Goal: Task Accomplishment & Management: Manage account settings

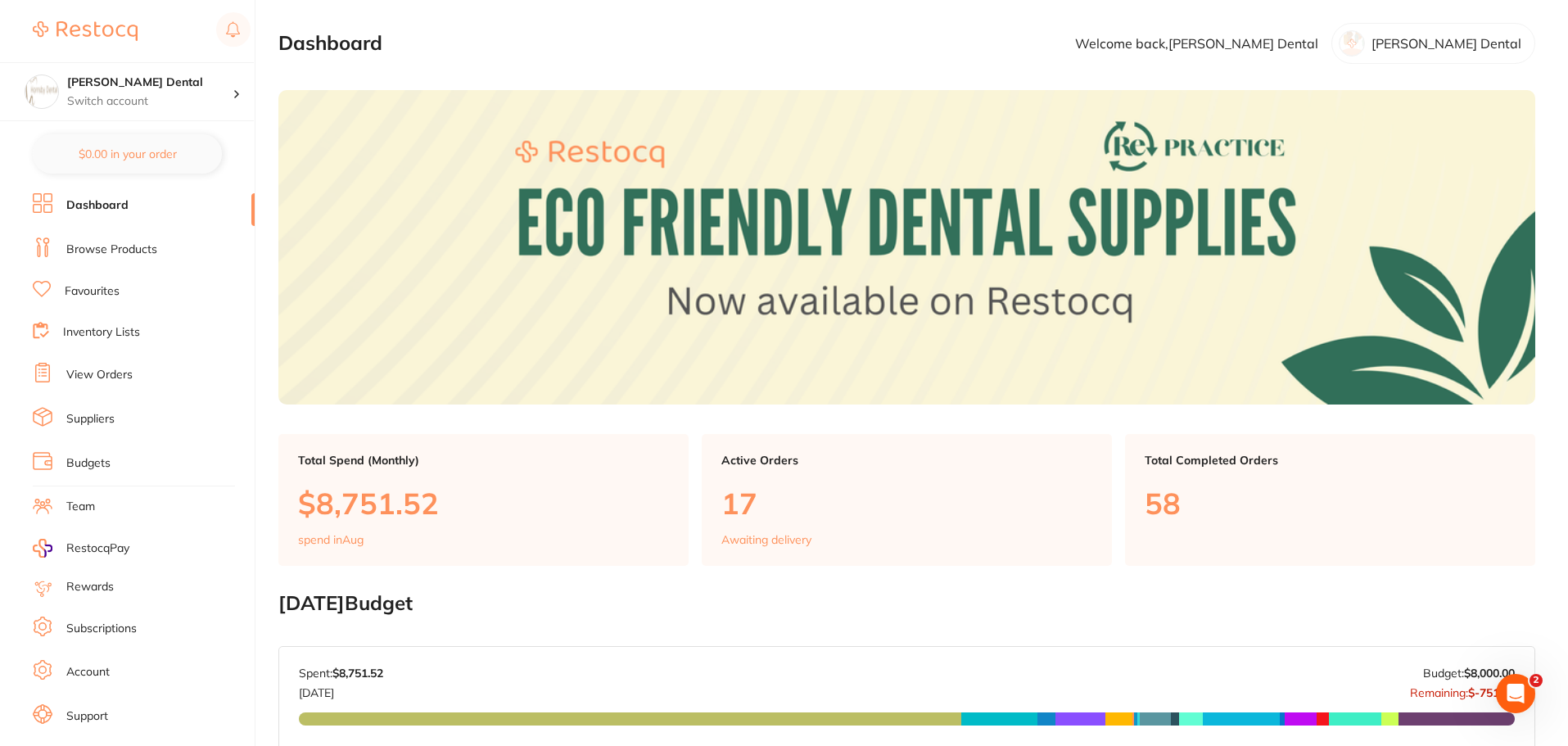
click at [114, 377] on link "View Orders" at bounding box center [100, 375] width 66 height 17
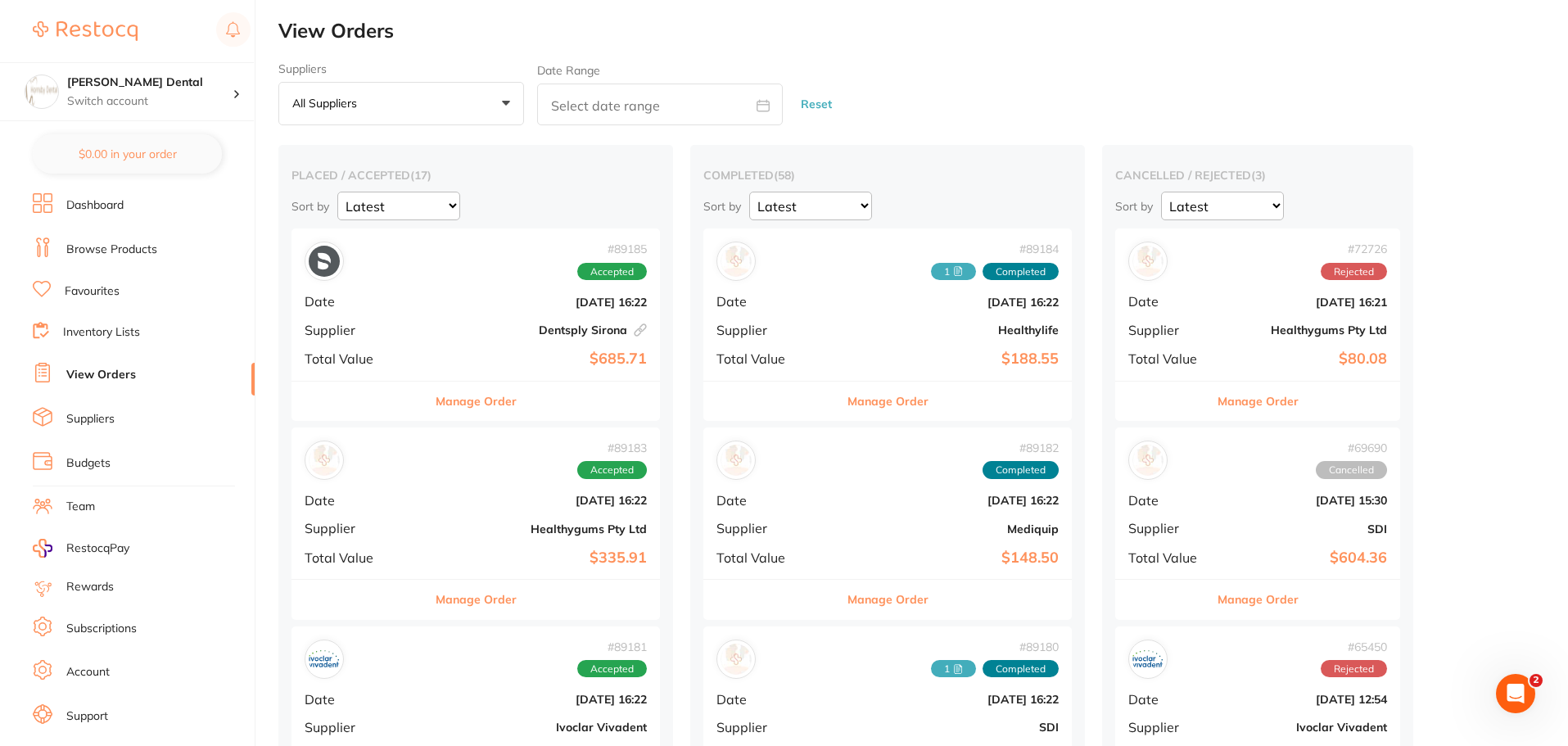
click at [436, 410] on button "Manage Order" at bounding box center [476, 401] width 81 height 40
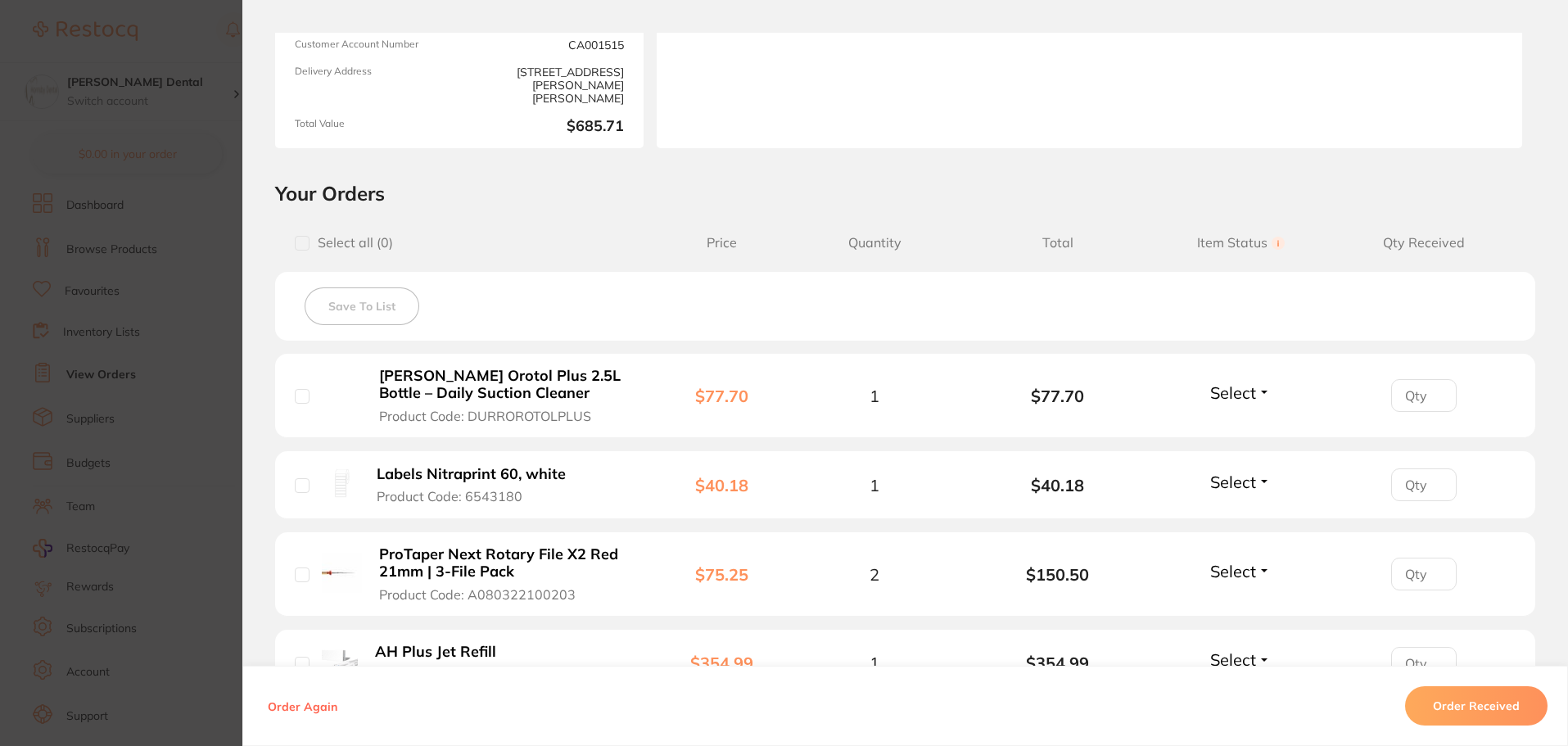
scroll to position [245, 0]
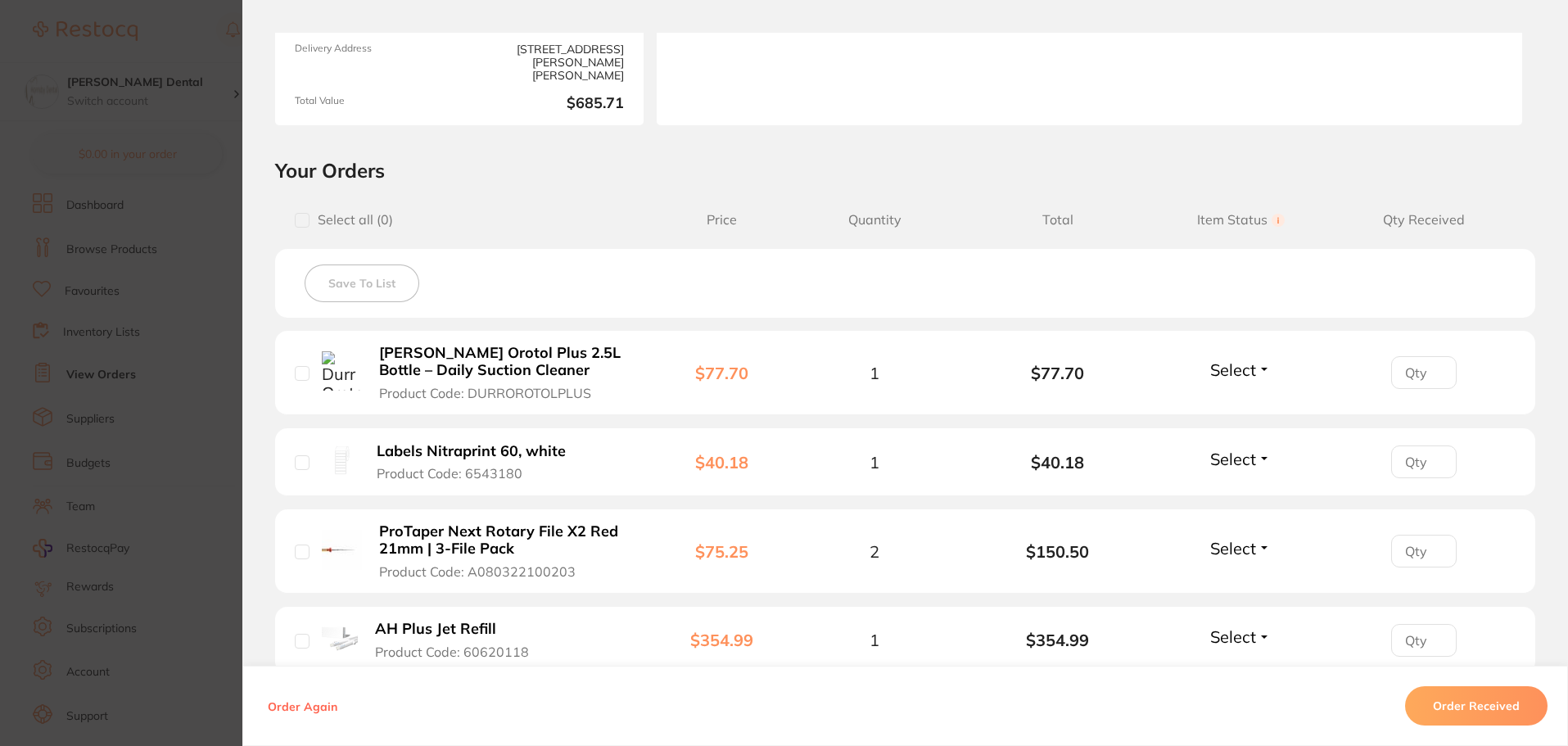
click at [300, 374] on input "checkbox" at bounding box center [302, 373] width 15 height 15
checkbox input "true"
click at [300, 461] on input "checkbox" at bounding box center [302, 463] width 15 height 15
checkbox input "true"
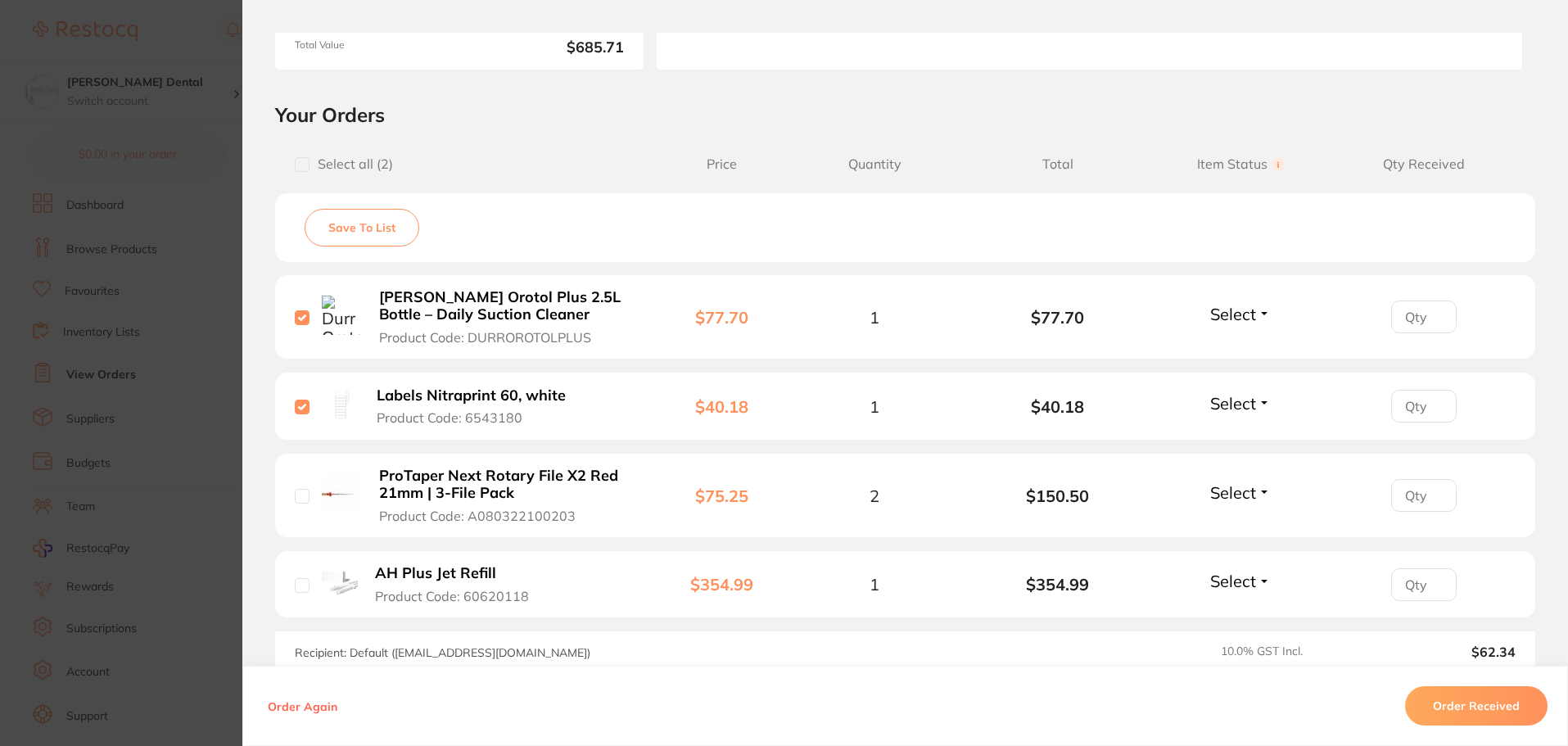
scroll to position [327, 0]
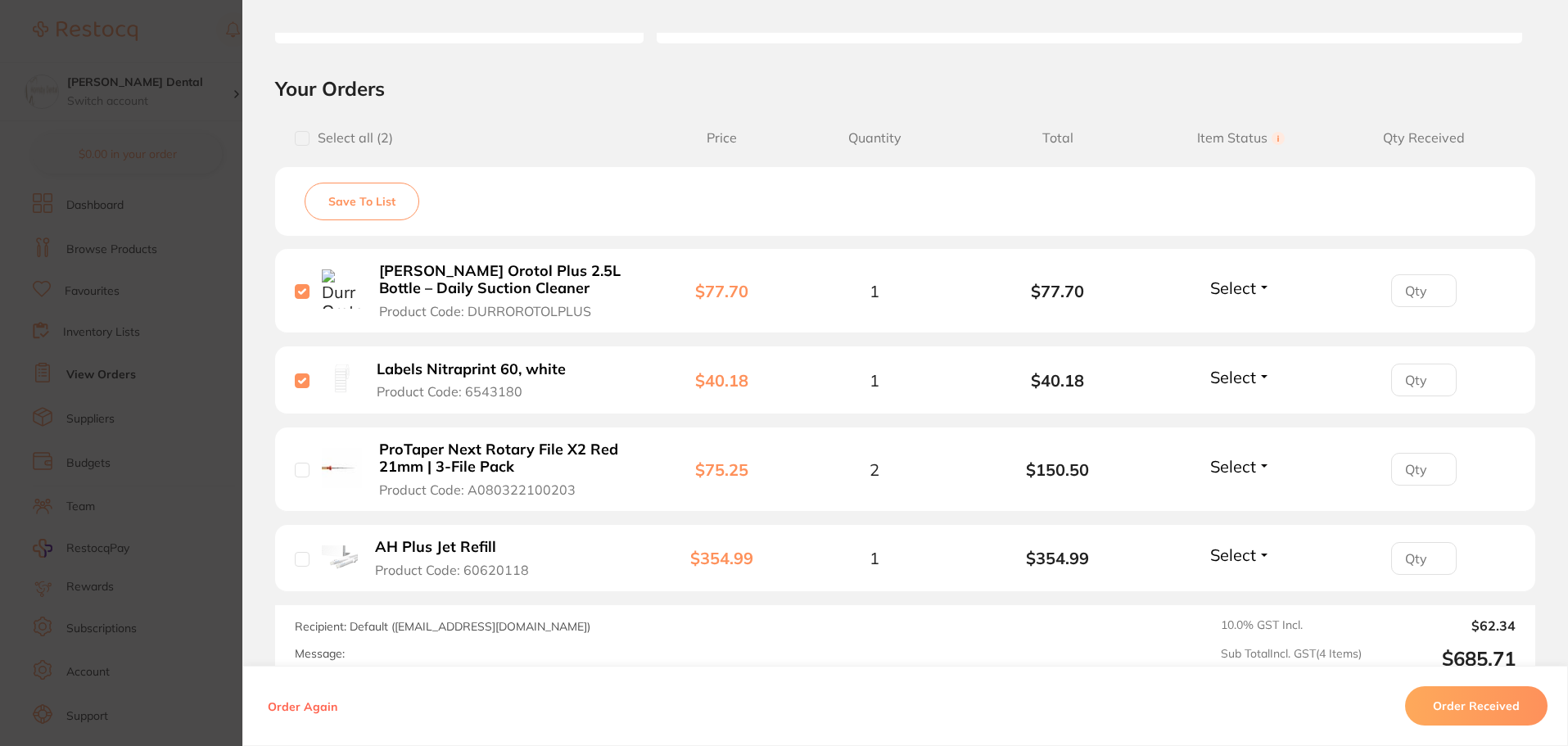
click at [296, 469] on input "checkbox" at bounding box center [302, 470] width 15 height 15
checkbox input "true"
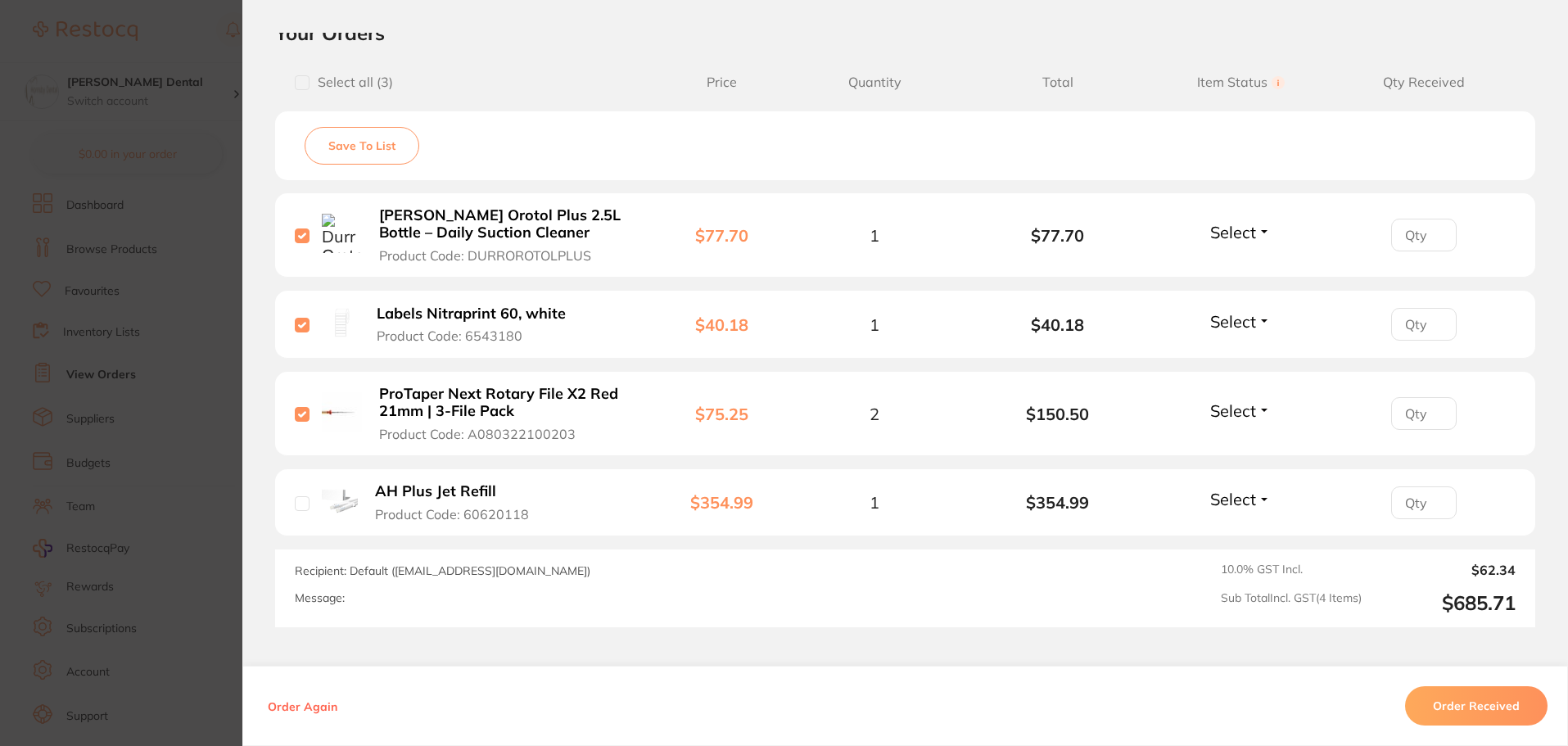
scroll to position [409, 0]
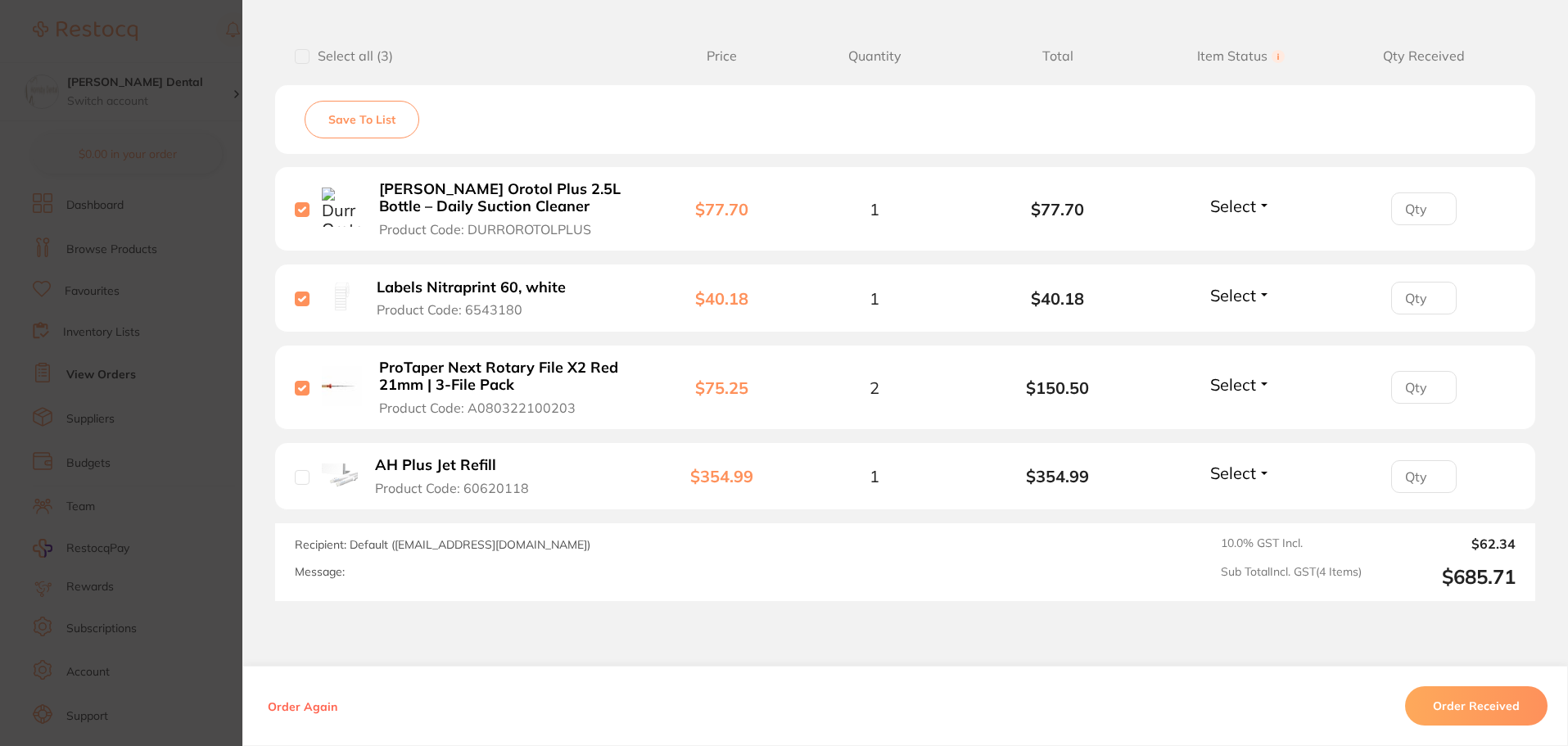
drag, startPoint x: 296, startPoint y: 480, endPoint x: 618, endPoint y: 438, distance: 324.7
click at [297, 480] on input "checkbox" at bounding box center [302, 478] width 15 height 15
checkbox input "true"
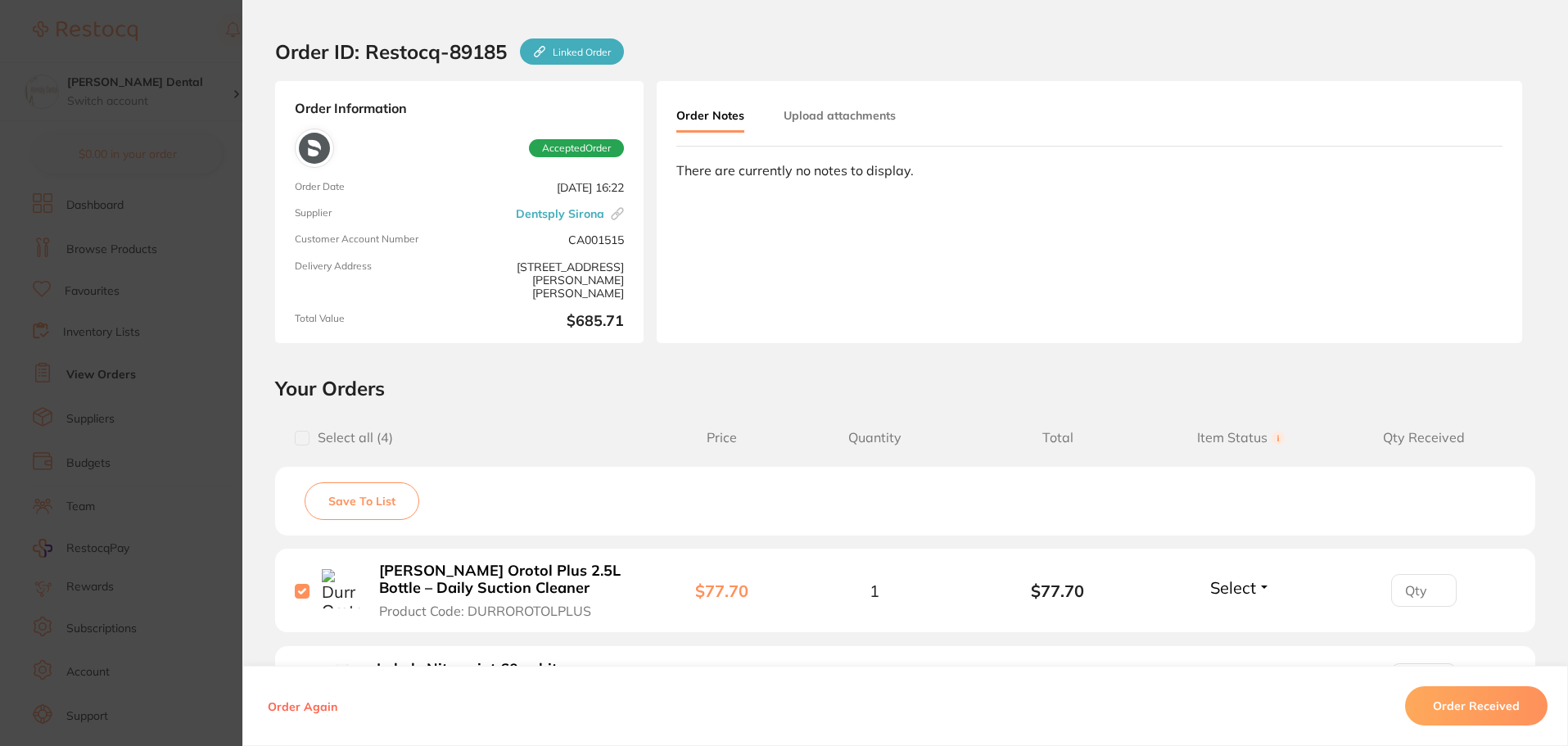
scroll to position [0, 0]
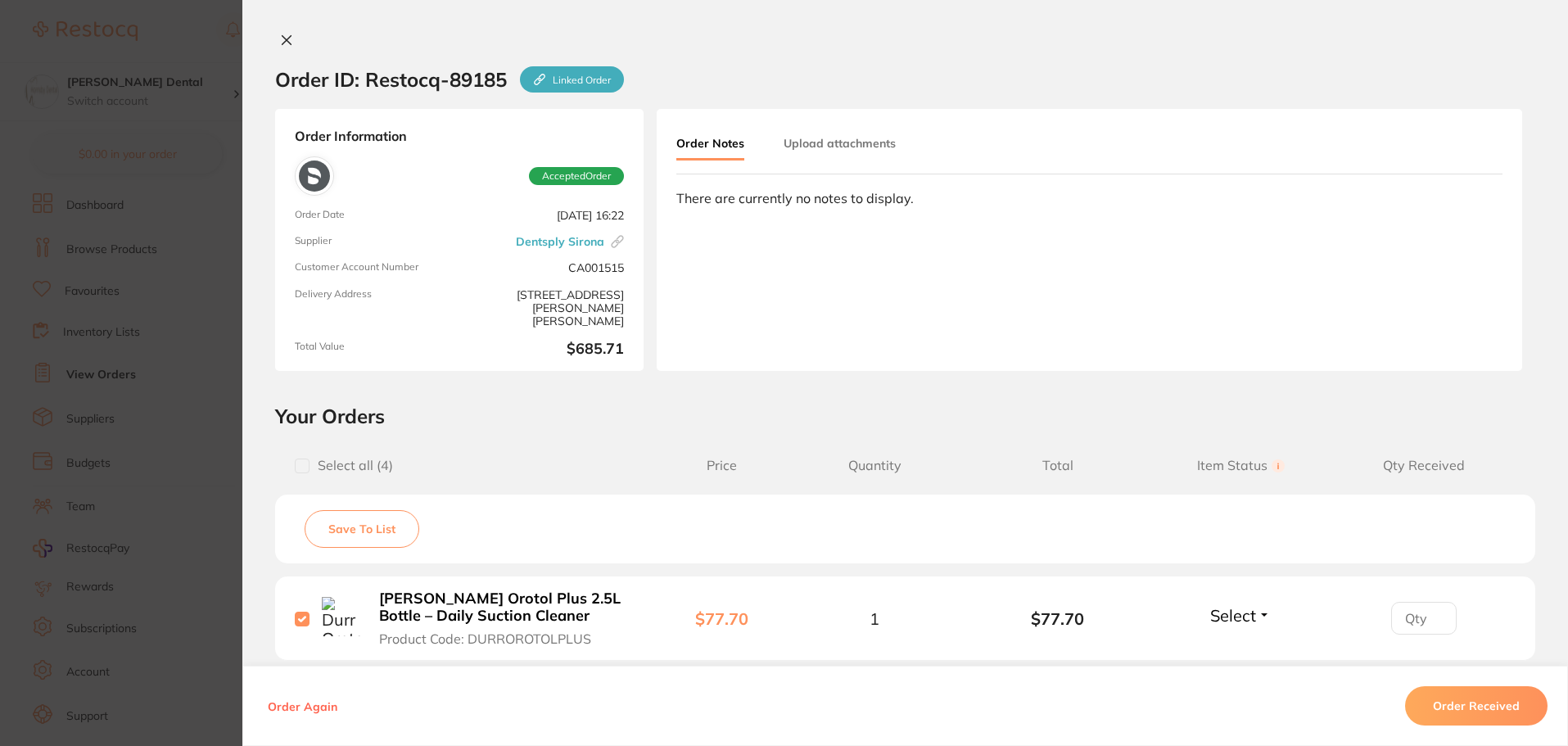
click at [847, 155] on button "Upload attachments" at bounding box center [840, 143] width 112 height 30
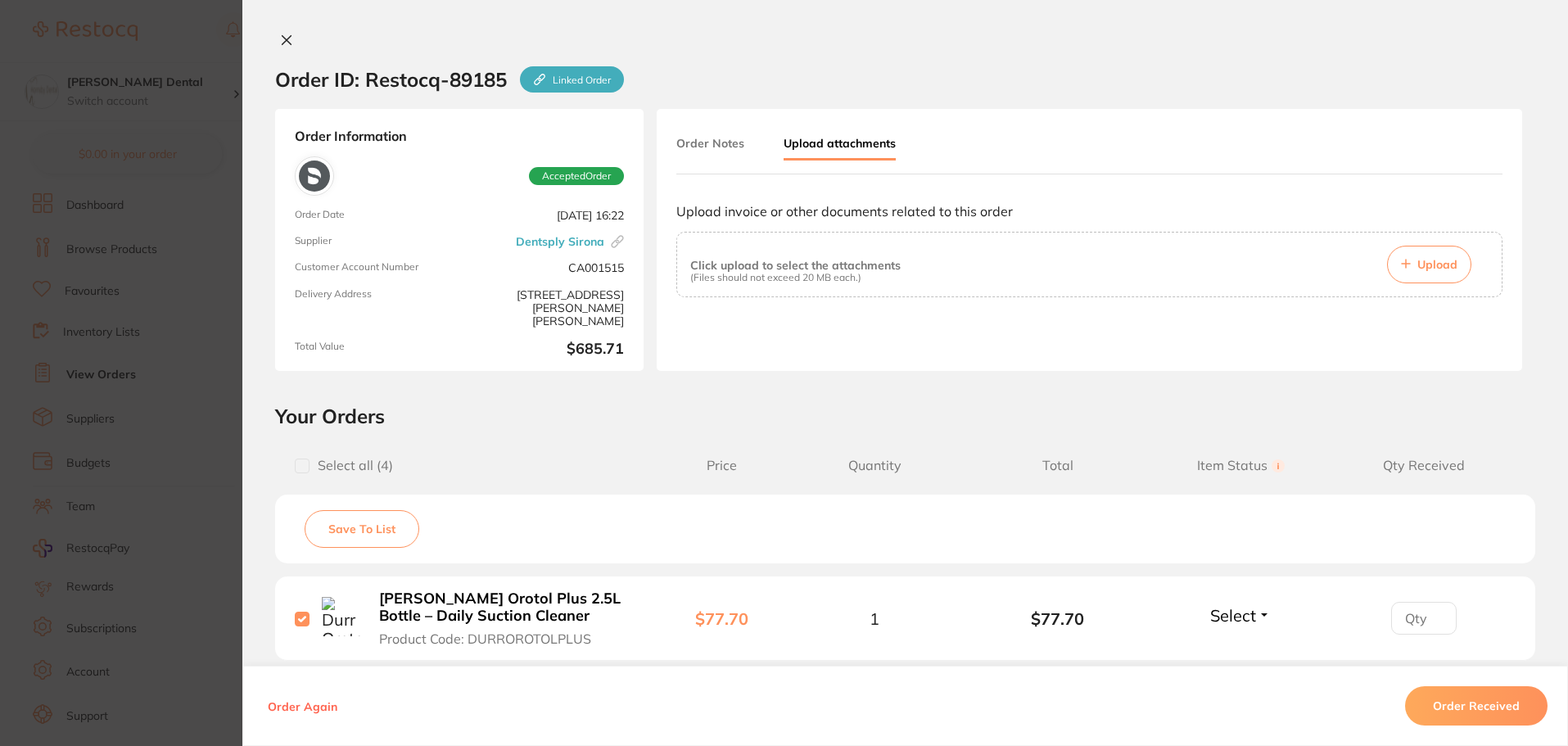
click at [1423, 270] on span "Upload" at bounding box center [1437, 265] width 41 height 15
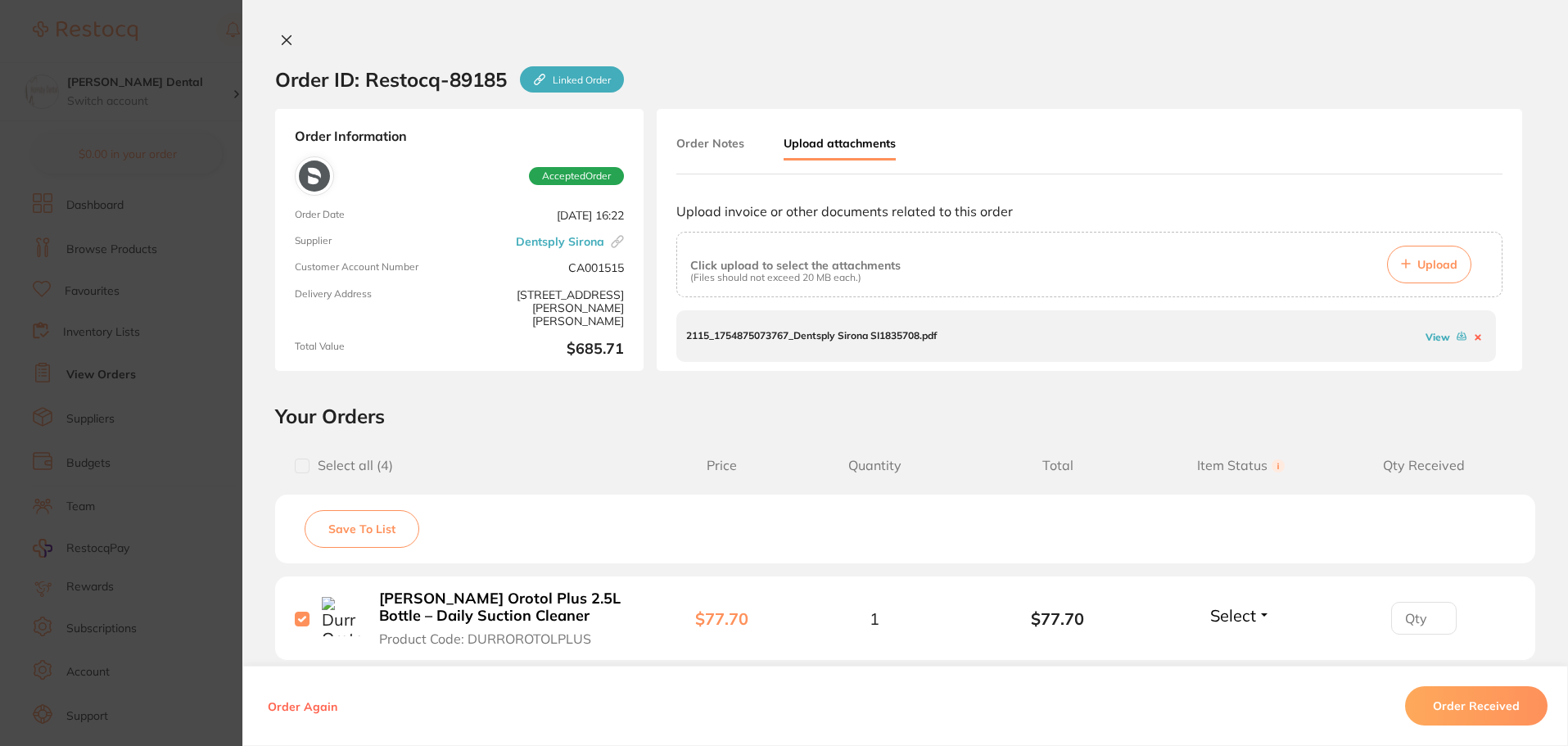
click at [1472, 704] on button "Order Received" at bounding box center [1476, 705] width 143 height 40
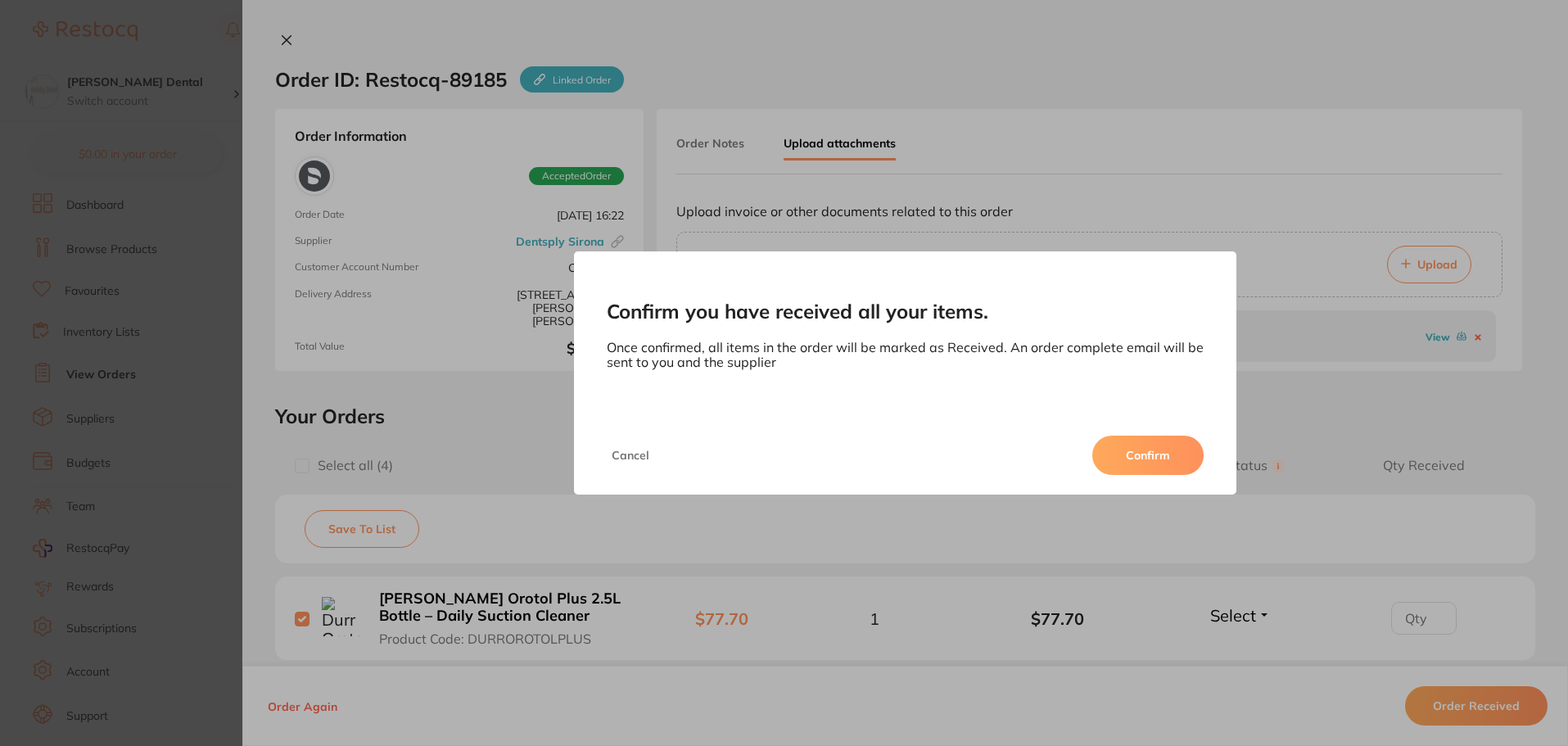
click at [1151, 451] on button "Confirm" at bounding box center [1148, 455] width 112 height 40
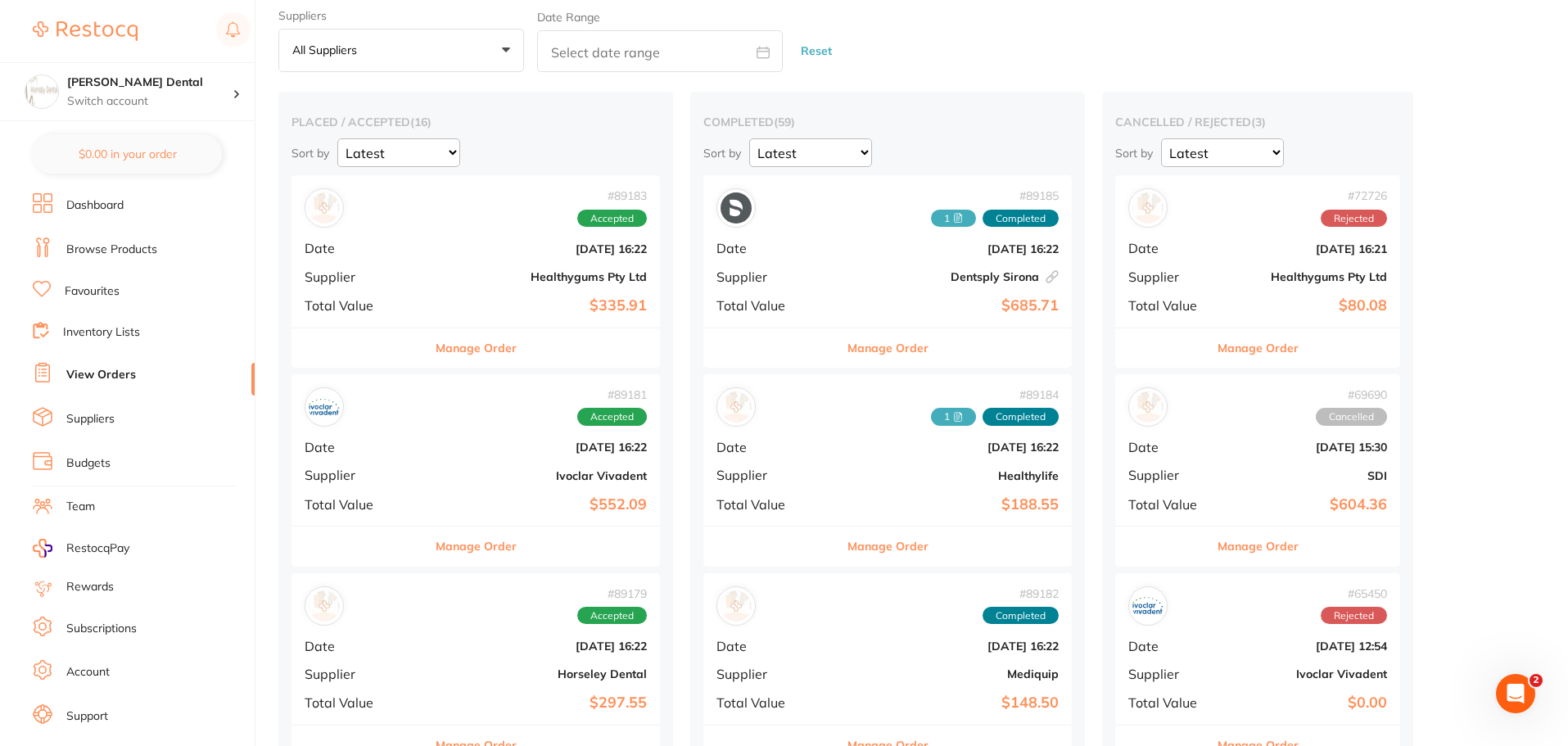
scroll to position [82, 0]
